Goal: Information Seeking & Learning: Learn about a topic

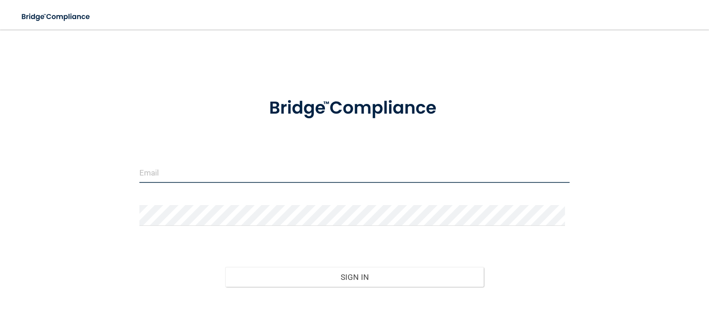
click at [264, 169] on input "email" at bounding box center [354, 172] width 430 height 21
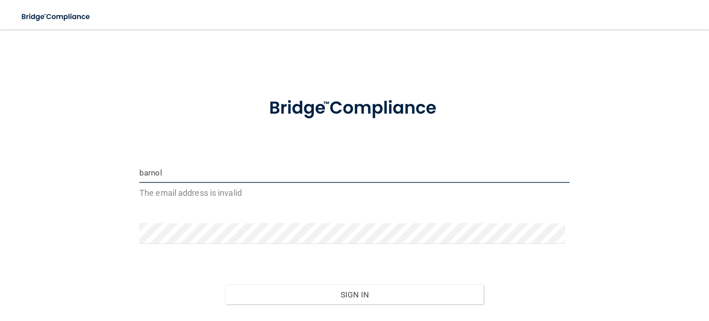
type input "[EMAIL_ADDRESS][DOMAIN_NAME]"
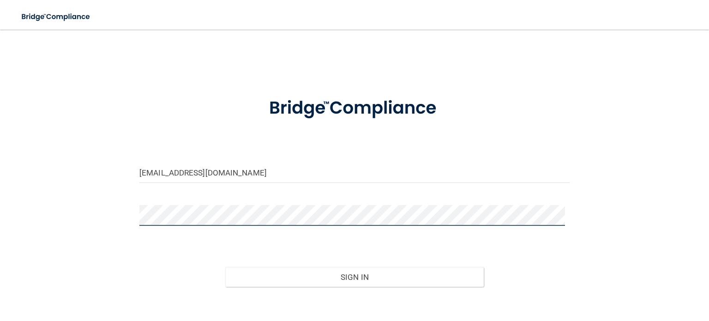
click at [225, 267] on button "Sign In" at bounding box center [354, 277] width 258 height 20
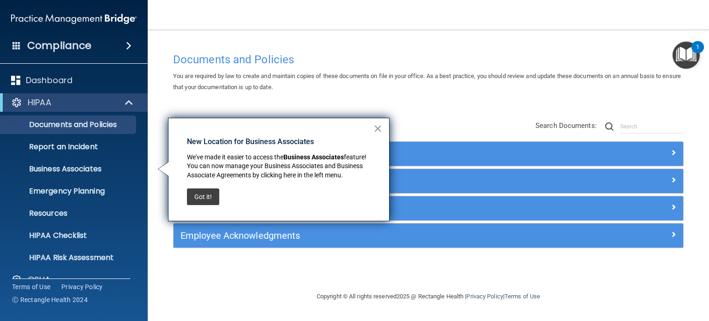
click at [380, 126] on button "×" at bounding box center [377, 128] width 9 height 15
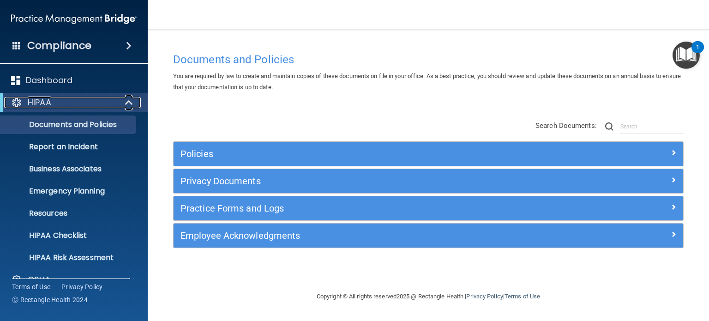
click at [128, 101] on span at bounding box center [130, 102] width 8 height 11
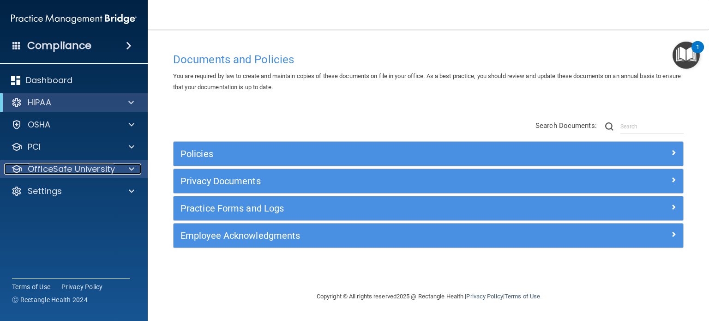
click at [110, 169] on p "OfficeSafe University" at bounding box center [71, 168] width 87 height 11
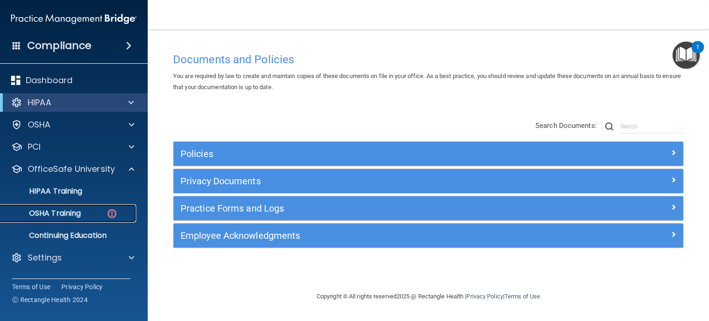
click at [85, 213] on div "OSHA Training" at bounding box center [69, 213] width 126 height 9
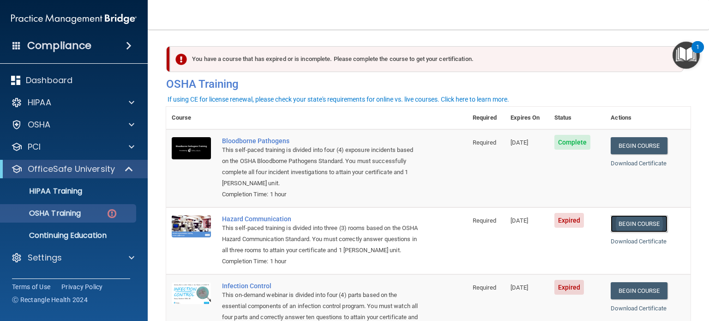
click at [638, 224] on link "Begin Course" at bounding box center [639, 223] width 56 height 17
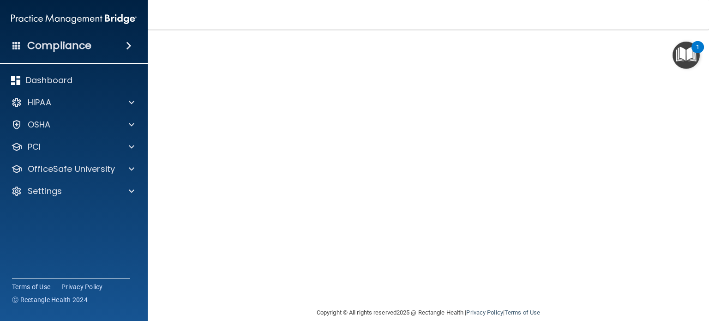
scroll to position [26, 0]
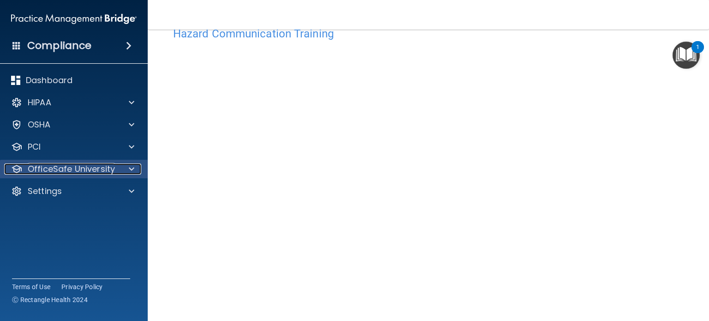
click at [132, 168] on span at bounding box center [132, 168] width 6 height 11
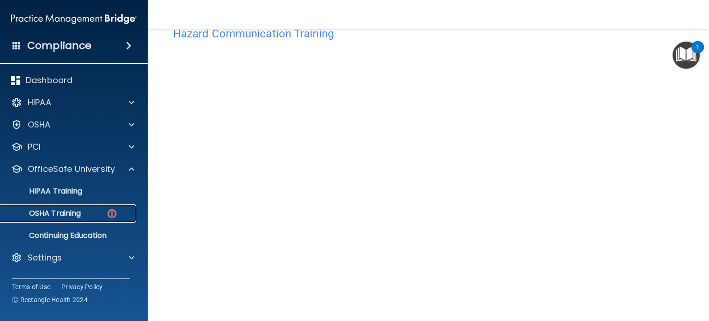
click at [68, 215] on p "OSHA Training" at bounding box center [43, 213] width 75 height 9
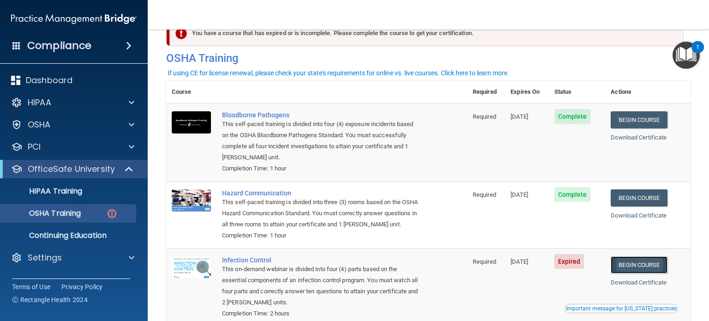
click at [633, 273] on link "Begin Course" at bounding box center [639, 264] width 56 height 17
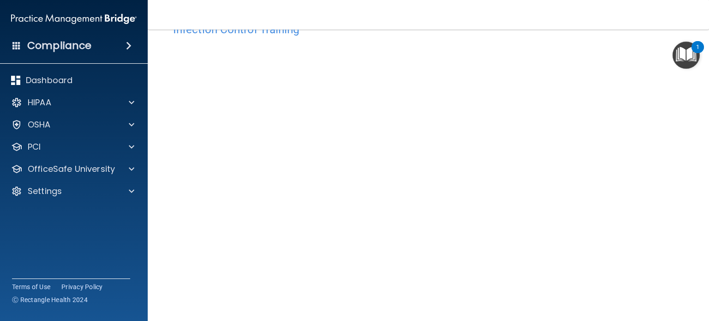
scroll to position [31, 0]
click at [649, 148] on div "Infection Control Training This course doesn’t expire until 08/01/2025. Are you…" at bounding box center [428, 176] width 524 height 319
